Goal: Find contact information: Find contact information

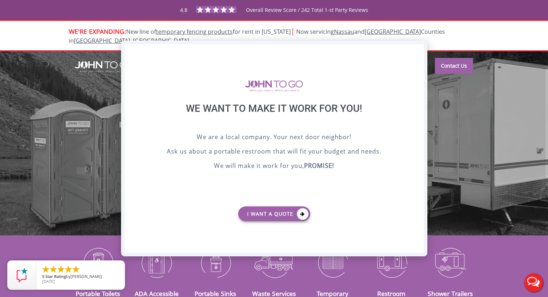
click at [417, 49] on div "X" at bounding box center [417, 50] width 11 height 12
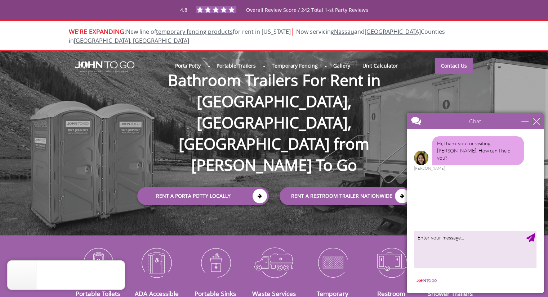
click at [536, 120] on div "close" at bounding box center [535, 121] width 7 height 7
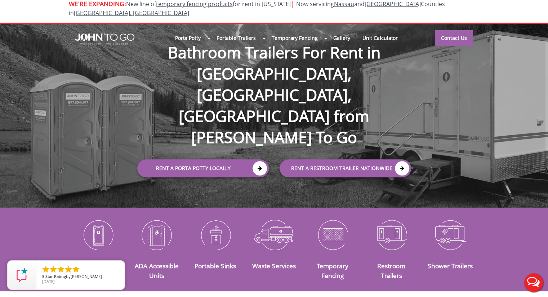
scroll to position [72, 0]
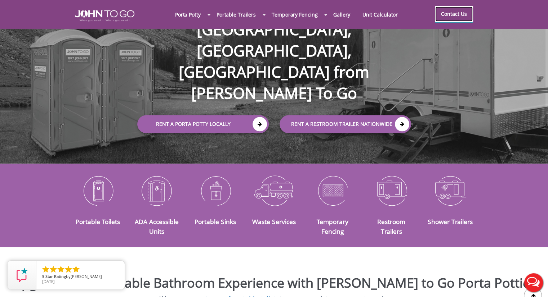
click at [453, 14] on link "Contact Us" at bounding box center [454, 14] width 38 height 16
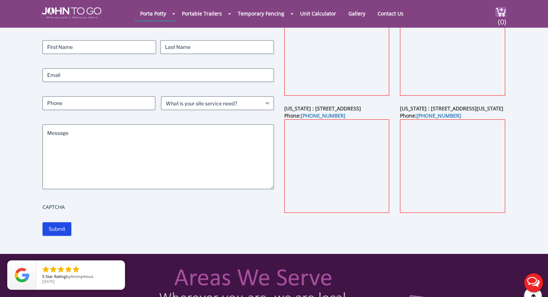
scroll to position [36, 0]
